Goal: Navigation & Orientation: Find specific page/section

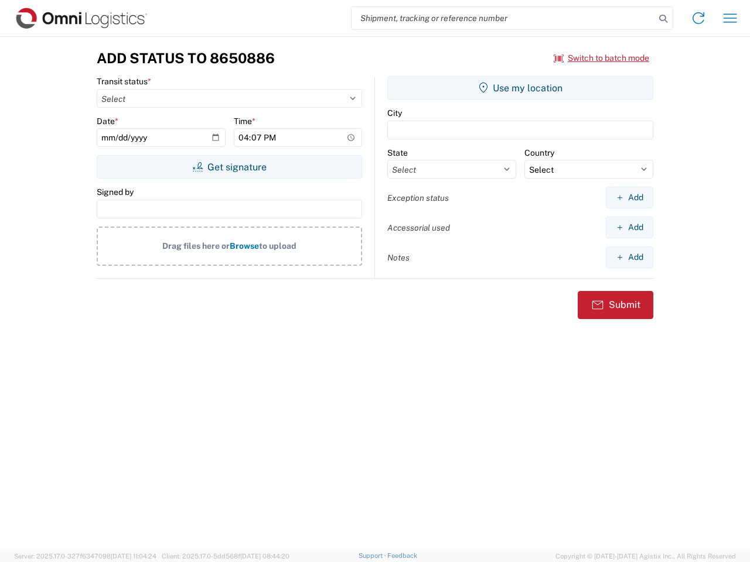
click at [503, 18] on input "search" at bounding box center [502, 18] width 303 height 22
click at [663, 19] on icon at bounding box center [663, 19] width 16 height 16
click at [698, 18] on icon at bounding box center [698, 18] width 19 height 19
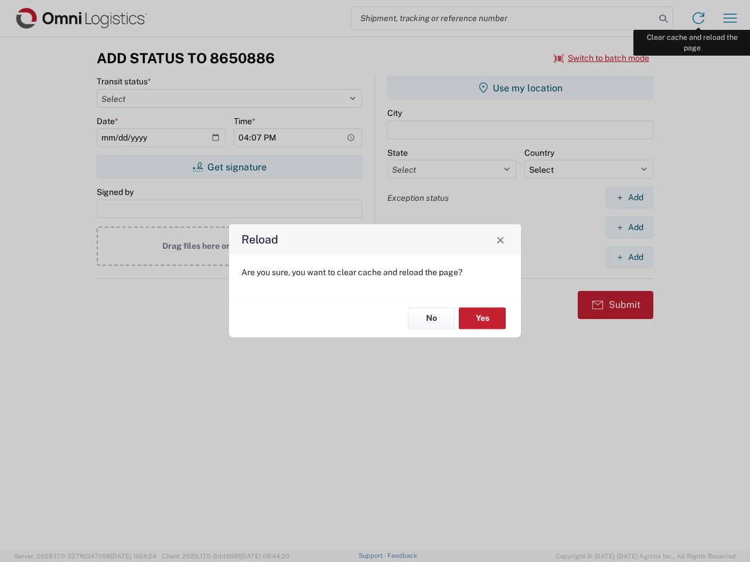
click at [730, 18] on div "Reload Are you sure, you want to clear cache and reload the page? No Yes" at bounding box center [375, 281] width 750 height 562
click at [601, 58] on div "Reload Are you sure, you want to clear cache and reload the page? No Yes" at bounding box center [375, 281] width 750 height 562
click at [229, 167] on div "Reload Are you sure, you want to clear cache and reload the page? No Yes" at bounding box center [375, 281] width 750 height 562
click at [520, 88] on div "Reload Are you sure, you want to clear cache and reload the page? No Yes" at bounding box center [375, 281] width 750 height 562
click at [629, 197] on div "Reload Are you sure, you want to clear cache and reload the page? No Yes" at bounding box center [375, 281] width 750 height 562
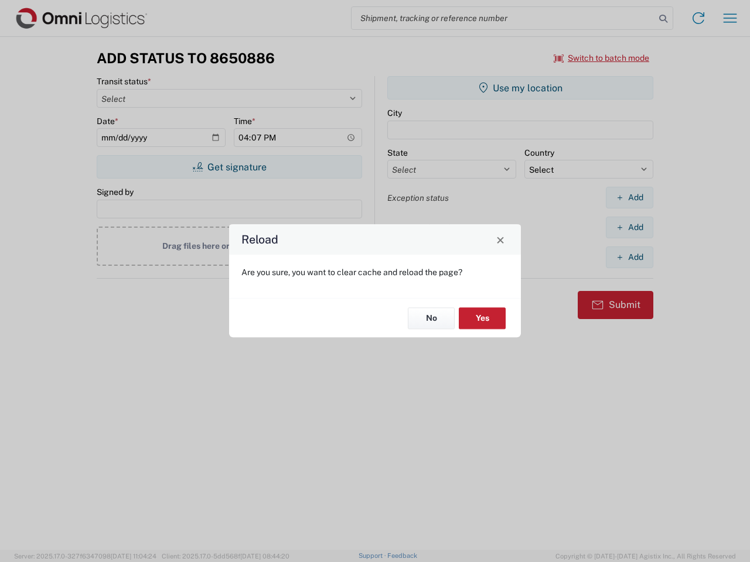
click at [629, 227] on div "Reload Are you sure, you want to clear cache and reload the page? No Yes" at bounding box center [375, 281] width 750 height 562
click at [629, 257] on div "Reload Are you sure, you want to clear cache and reload the page? No Yes" at bounding box center [375, 281] width 750 height 562
